Goal: Task Accomplishment & Management: Manage account settings

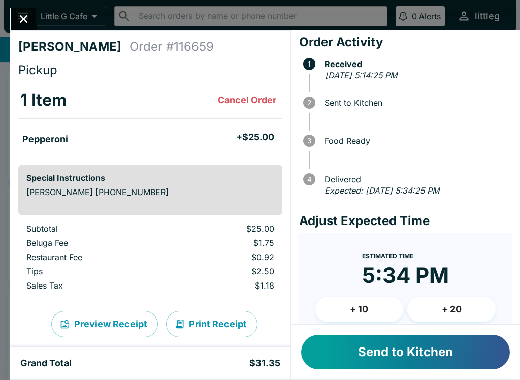
scroll to position [1, 0]
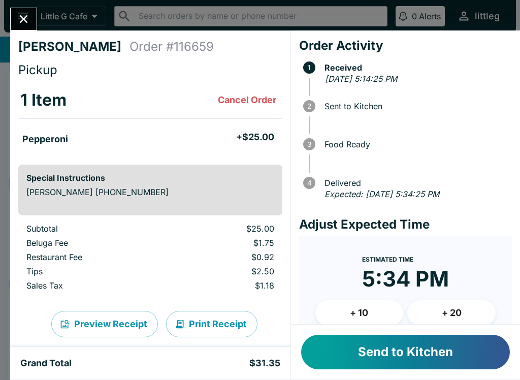
click at [374, 306] on button "+ 10" at bounding box center [359, 312] width 88 height 25
click at [414, 350] on button "Send to Kitchen" at bounding box center [405, 352] width 209 height 35
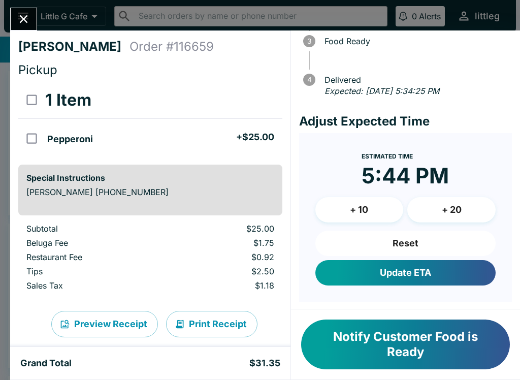
scroll to position [103, 0]
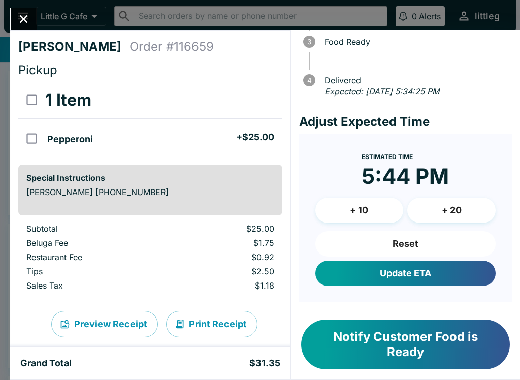
click at [423, 273] on button "Update ETA" at bounding box center [405, 272] width 180 height 25
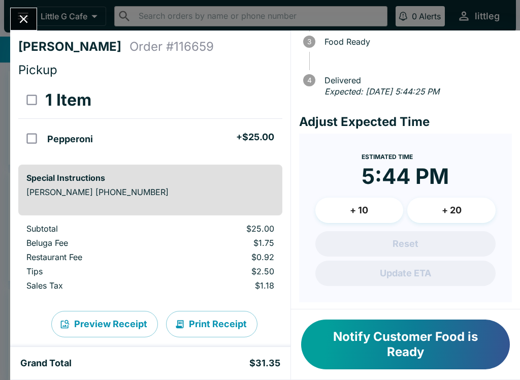
click at [396, 337] on button "Notify Customer Food is Ready" at bounding box center [405, 344] width 209 height 50
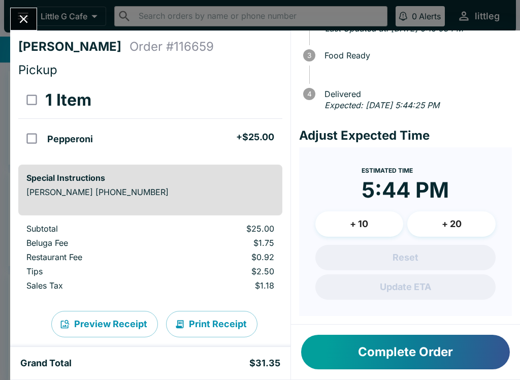
scroll to position [88, 0]
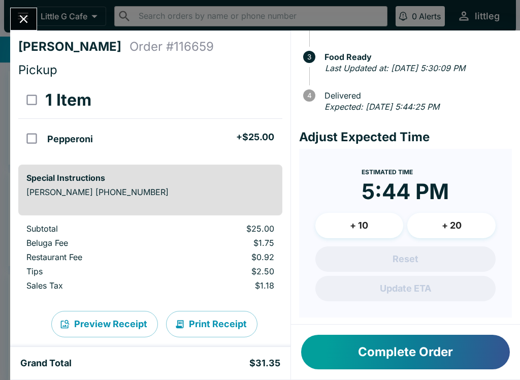
click at [33, 22] on button "Close" at bounding box center [24, 19] width 26 height 22
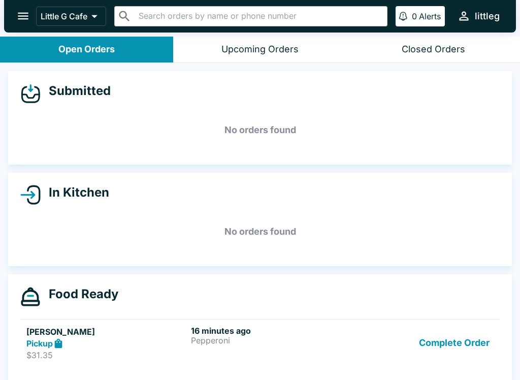
click at [28, 16] on icon "open drawer" at bounding box center [23, 16] width 11 height 7
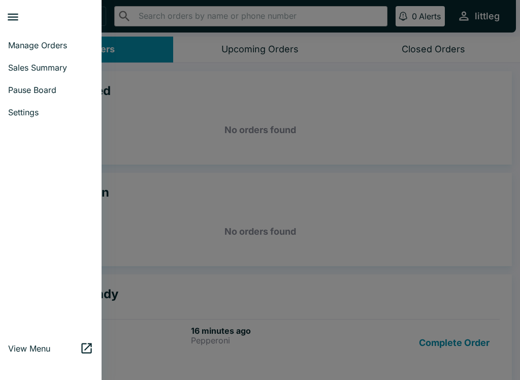
click at [52, 89] on span "Pause Board" at bounding box center [50, 90] width 85 height 10
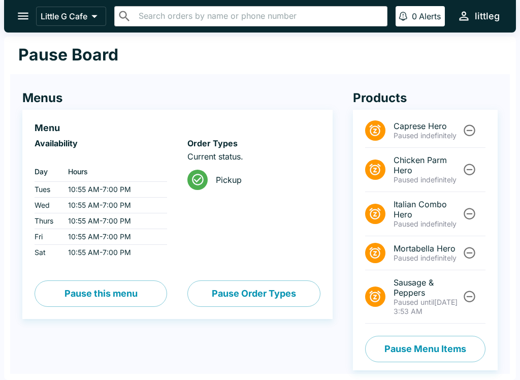
click at [445, 356] on button "Pause Menu Items" at bounding box center [425, 349] width 120 height 26
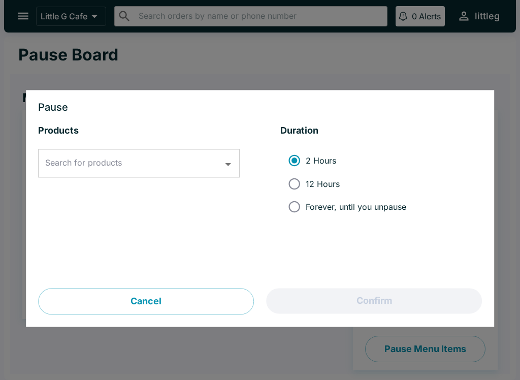
click at [300, 213] on input "Forever, until you unpause" at bounding box center [294, 206] width 23 height 23
radio input "true"
click at [227, 158] on icon "Open" at bounding box center [228, 164] width 14 height 14
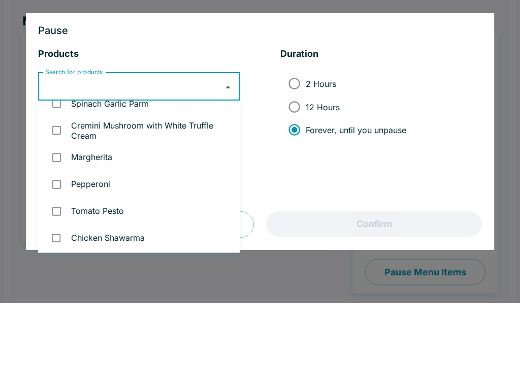
scroll to position [121, 0]
click at [128, 168] on li "Spinach Garlic Parm" at bounding box center [139, 181] width 202 height 27
checkbox input "true"
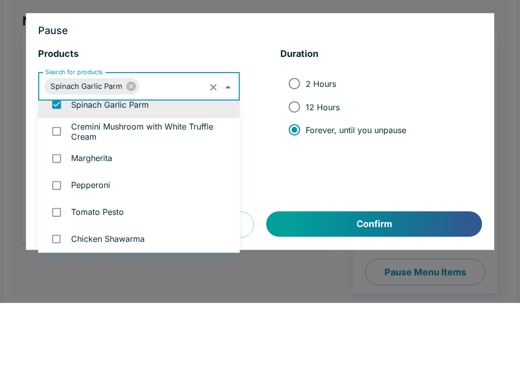
click at [122, 195] on li "Cremini Mushroom with White Truffle Cream" at bounding box center [139, 208] width 202 height 27
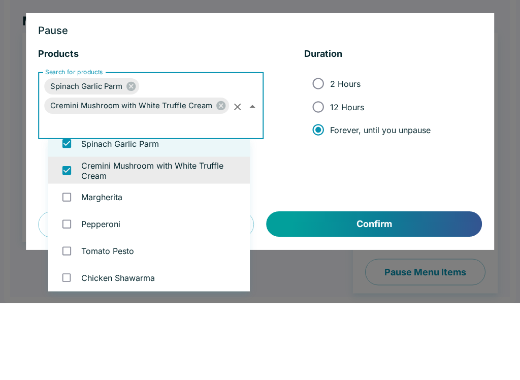
checkbox input "true"
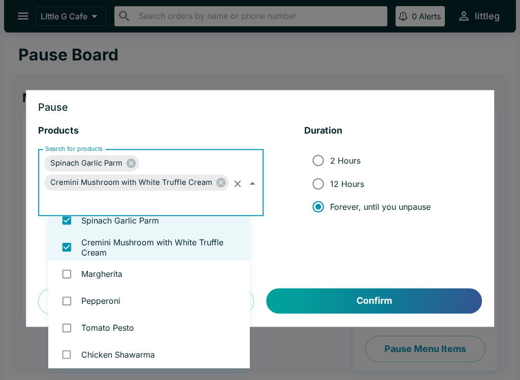
click at [105, 284] on li "Margherita" at bounding box center [149, 273] width 202 height 27
checkbox input "true"
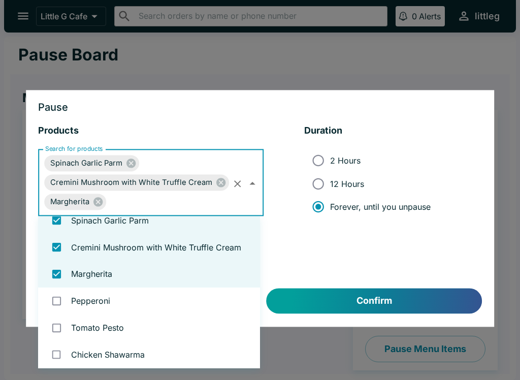
click at [105, 304] on li "Pepperoni" at bounding box center [149, 300] width 222 height 27
checkbox input "true"
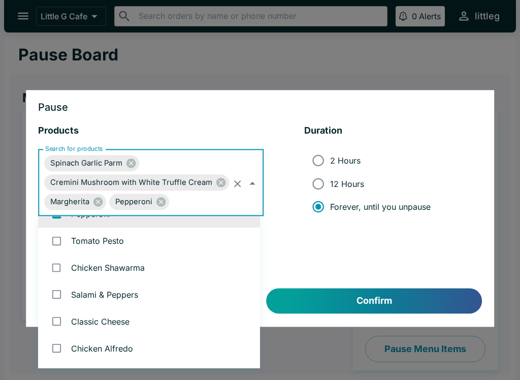
scroll to position [229, 0]
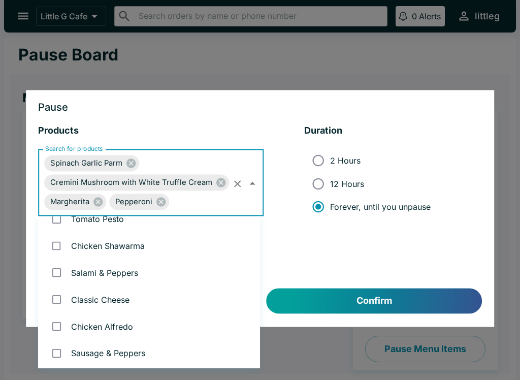
click at [115, 301] on li "Classic Cheese" at bounding box center [149, 299] width 222 height 27
checkbox input "true"
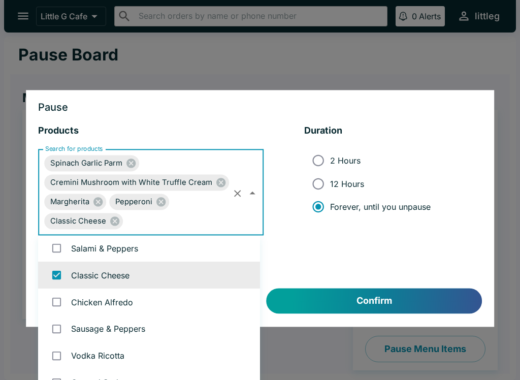
scroll to position [282, 0]
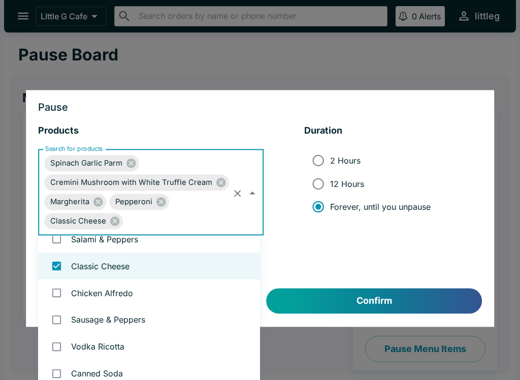
click at [120, 296] on li "Chicken Alfredo" at bounding box center [149, 292] width 222 height 27
checkbox input "true"
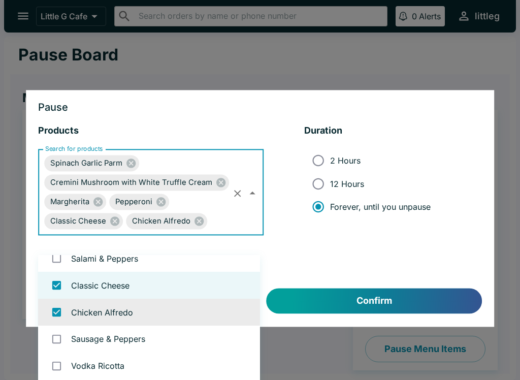
scroll to position [304, 0]
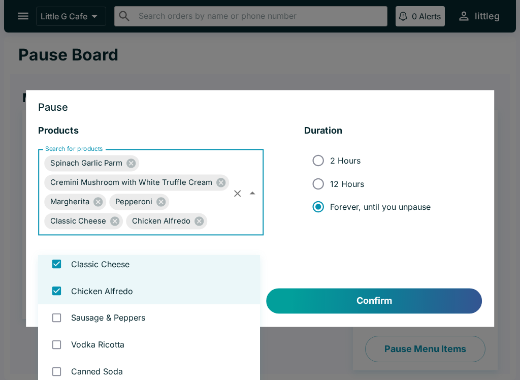
click at [114, 347] on li "Vodka Ricotta" at bounding box center [149, 344] width 222 height 27
checkbox input "true"
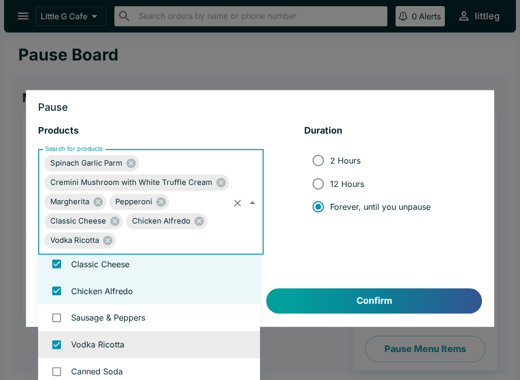
click at [375, 299] on button "Confirm" at bounding box center [374, 300] width 215 height 25
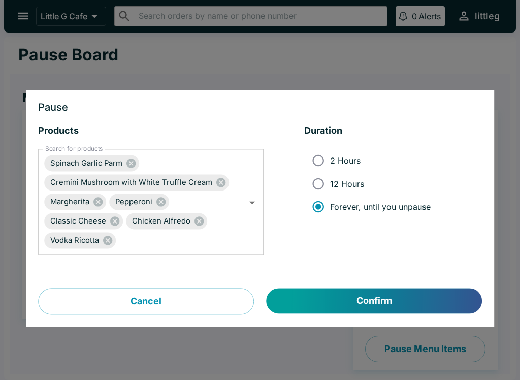
click at [390, 300] on button "Confirm" at bounding box center [374, 300] width 215 height 25
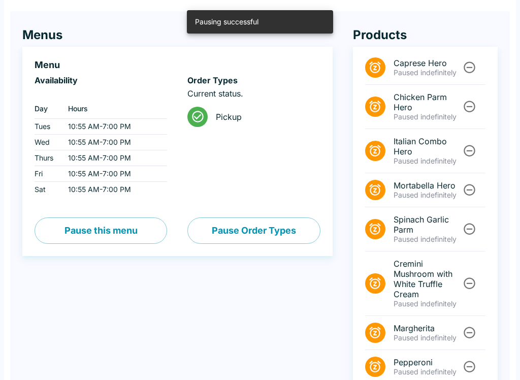
scroll to position [0, 0]
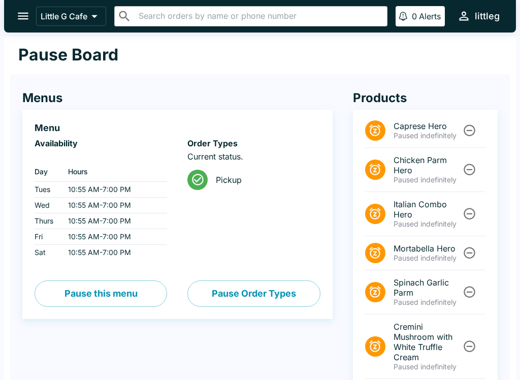
click at [24, 14] on icon "open drawer" at bounding box center [23, 16] width 14 height 14
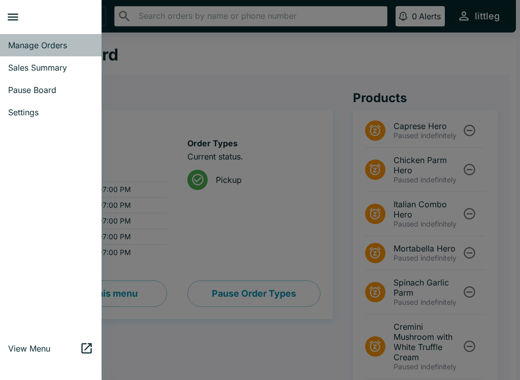
click at [43, 48] on span "Manage Orders" at bounding box center [50, 45] width 85 height 10
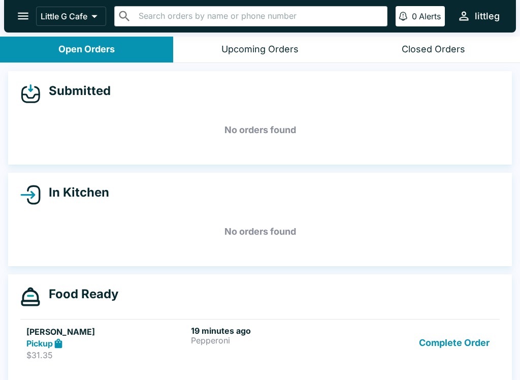
click at [459, 336] on button "Complete Order" at bounding box center [454, 342] width 79 height 35
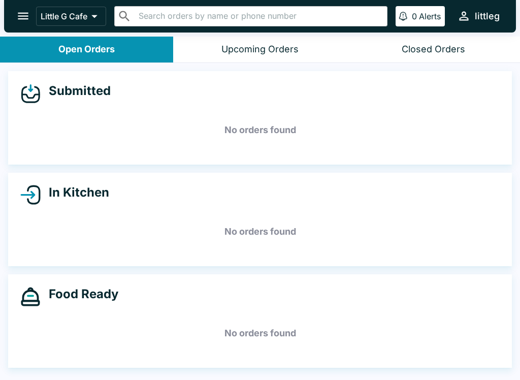
click at [20, 27] on button "open drawer" at bounding box center [23, 16] width 26 height 26
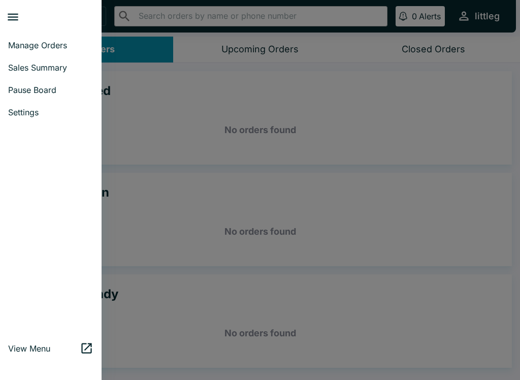
click at [50, 91] on span "Pause Board" at bounding box center [50, 90] width 85 height 10
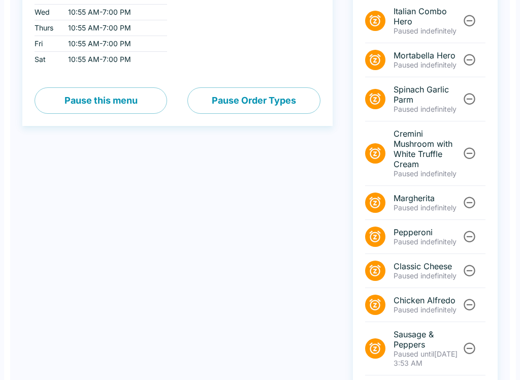
scroll to position [178, 0]
